Goal: Task Accomplishment & Management: Use online tool/utility

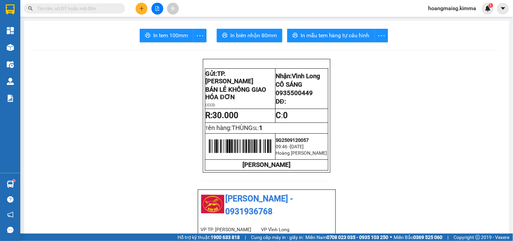
click at [99, 11] on input "text" at bounding box center [77, 8] width 80 height 7
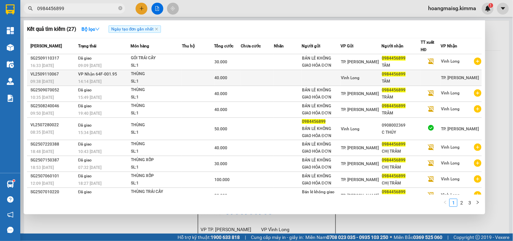
type input "0984456899"
click at [232, 78] on div "40.000" at bounding box center [228, 77] width 26 height 7
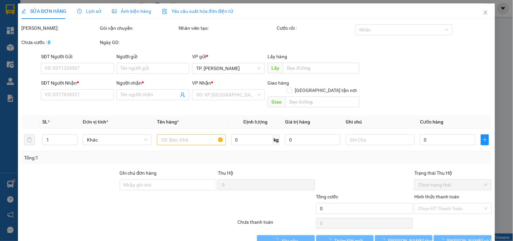
type input "0984456899"
type input "TÂM"
type input "40.000"
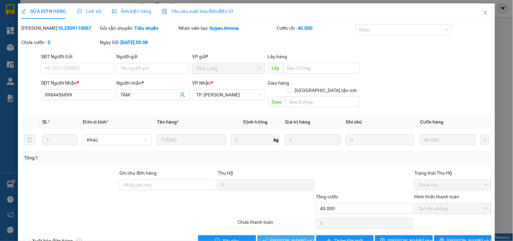
click at [283, 237] on span "[PERSON_NAME] và Giao hàng" at bounding box center [302, 240] width 65 height 7
